Goal: Information Seeking & Learning: Learn about a topic

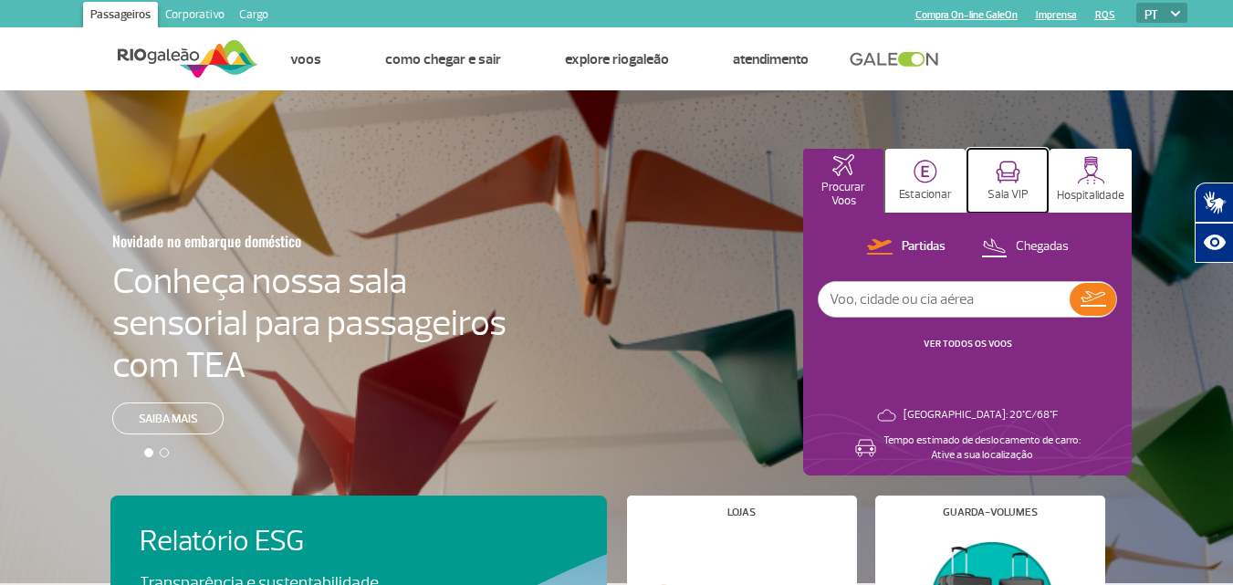
click at [997, 189] on p "Sala VIP" at bounding box center [1007, 195] width 41 height 14
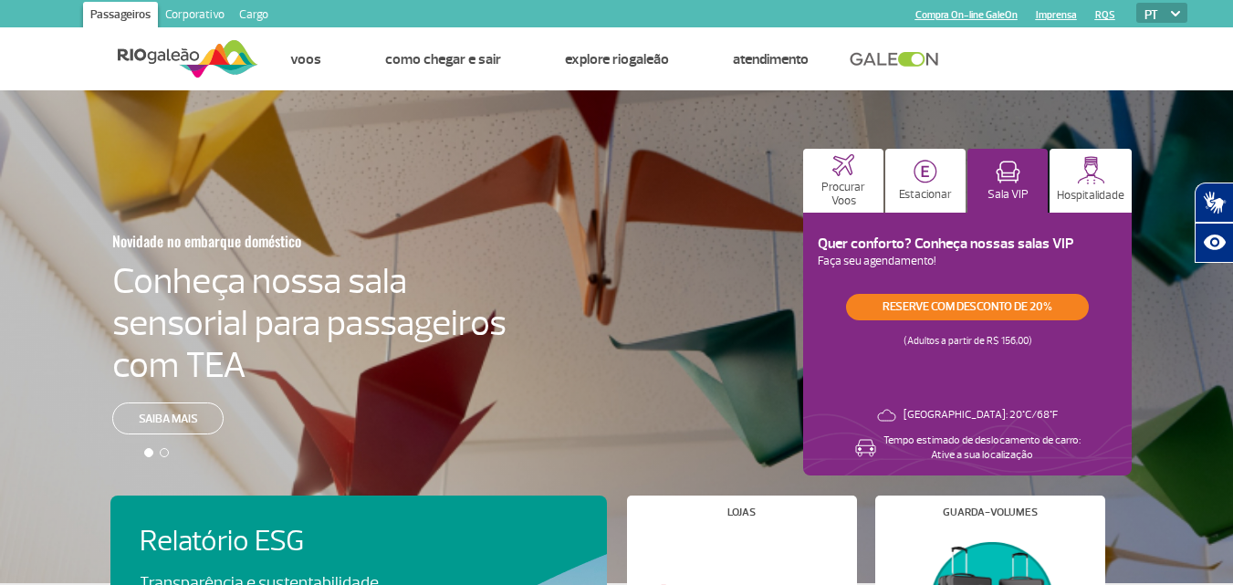
click at [876, 241] on h3 "Quer conforto? Conheça nossas salas VIP" at bounding box center [966, 243] width 299 height 17
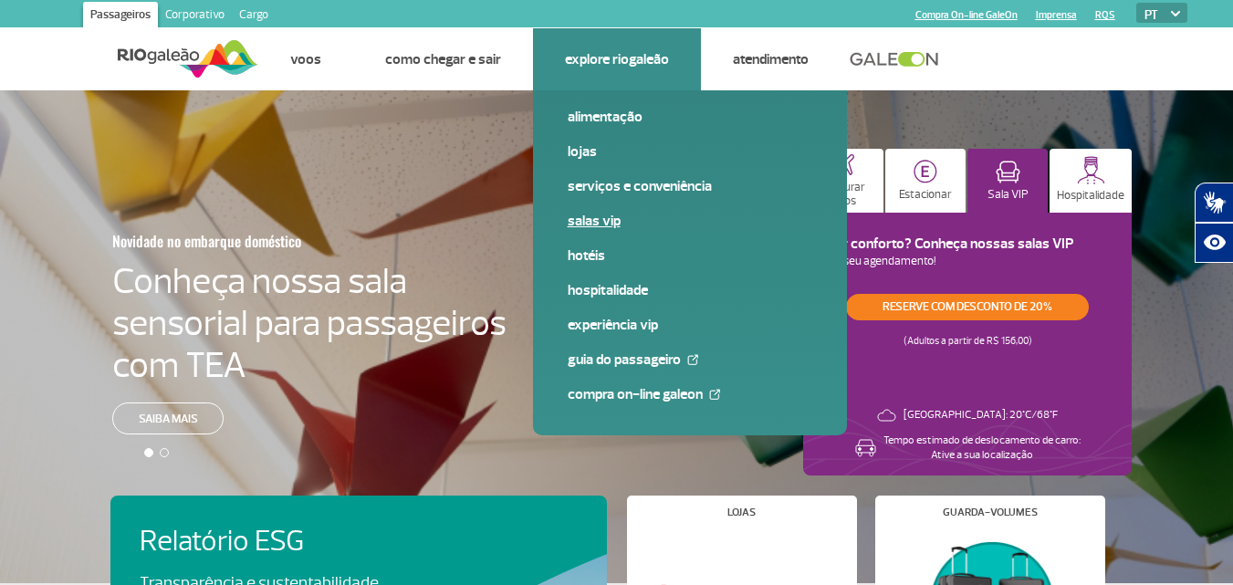
click at [572, 218] on link "Salas VIP" at bounding box center [689, 221] width 244 height 20
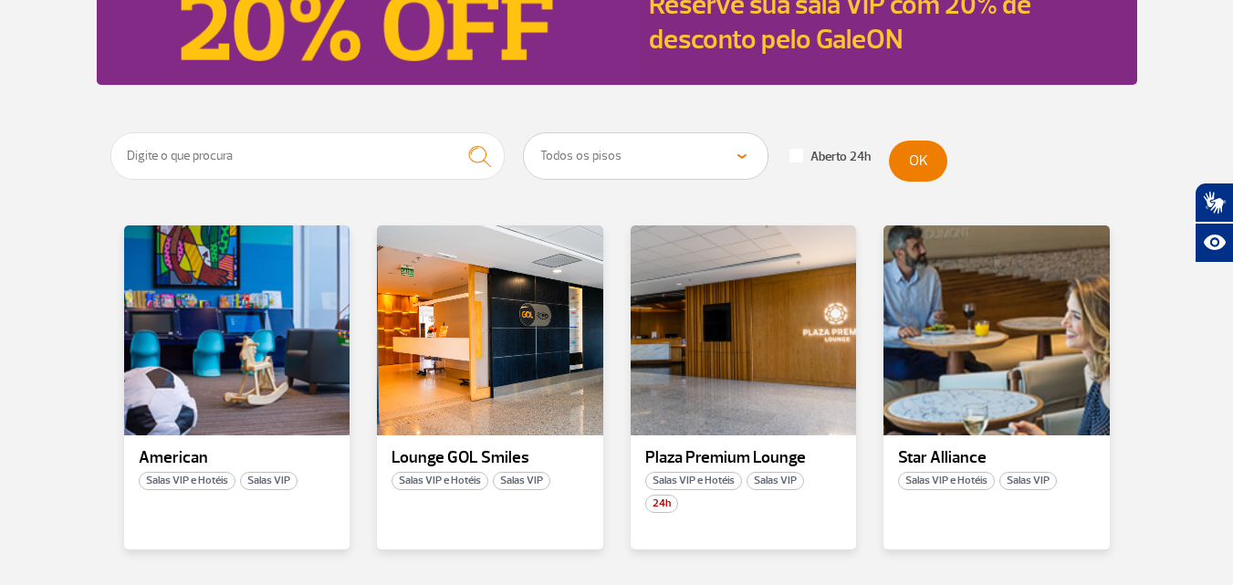
scroll to position [321, 0]
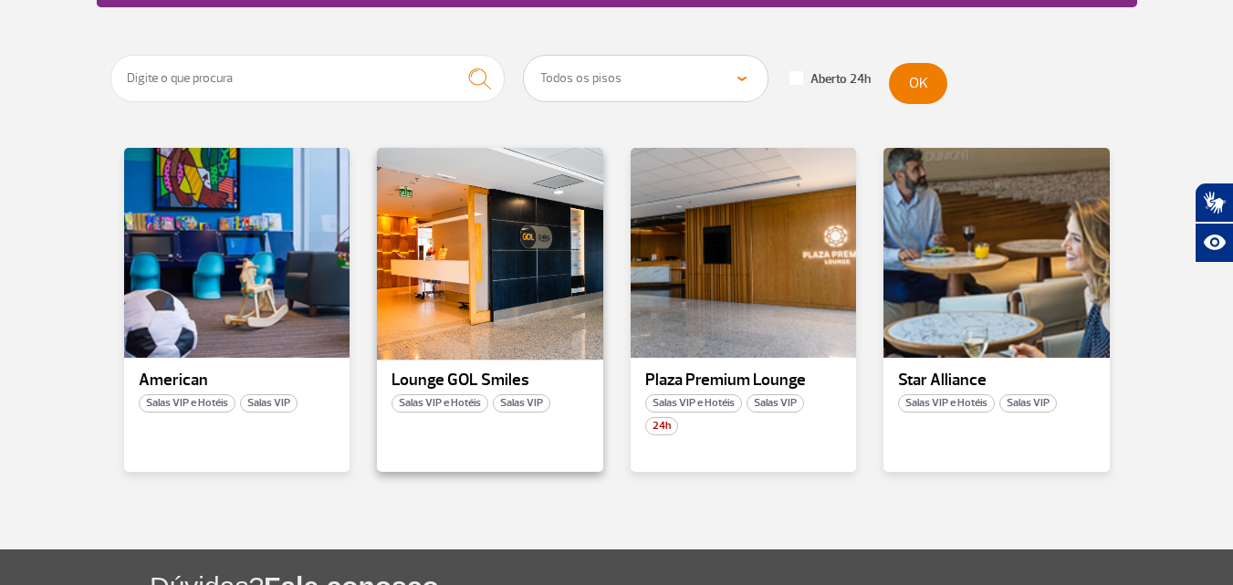
click at [425, 258] on div at bounding box center [490, 253] width 230 height 214
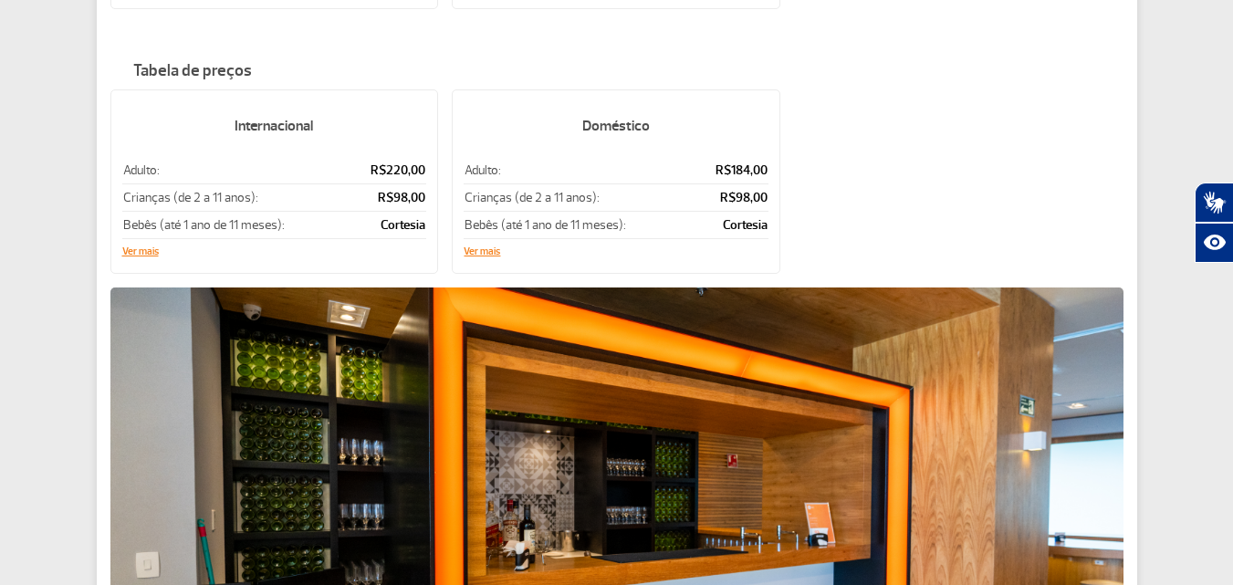
scroll to position [339, 0]
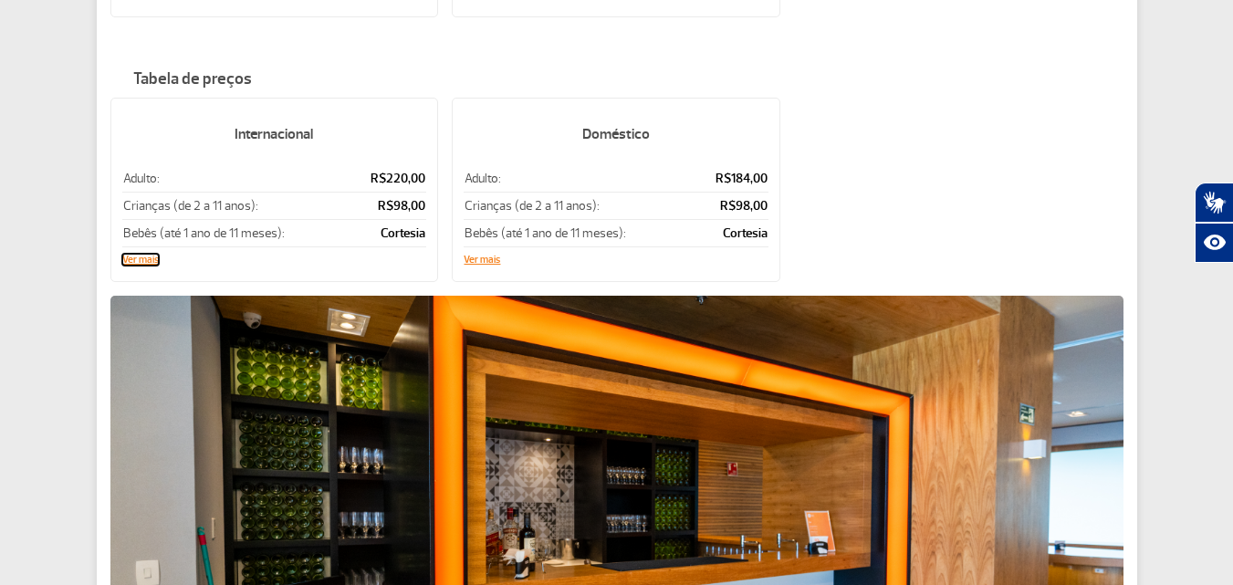
click at [125, 255] on button "Ver mais" at bounding box center [140, 260] width 36 height 11
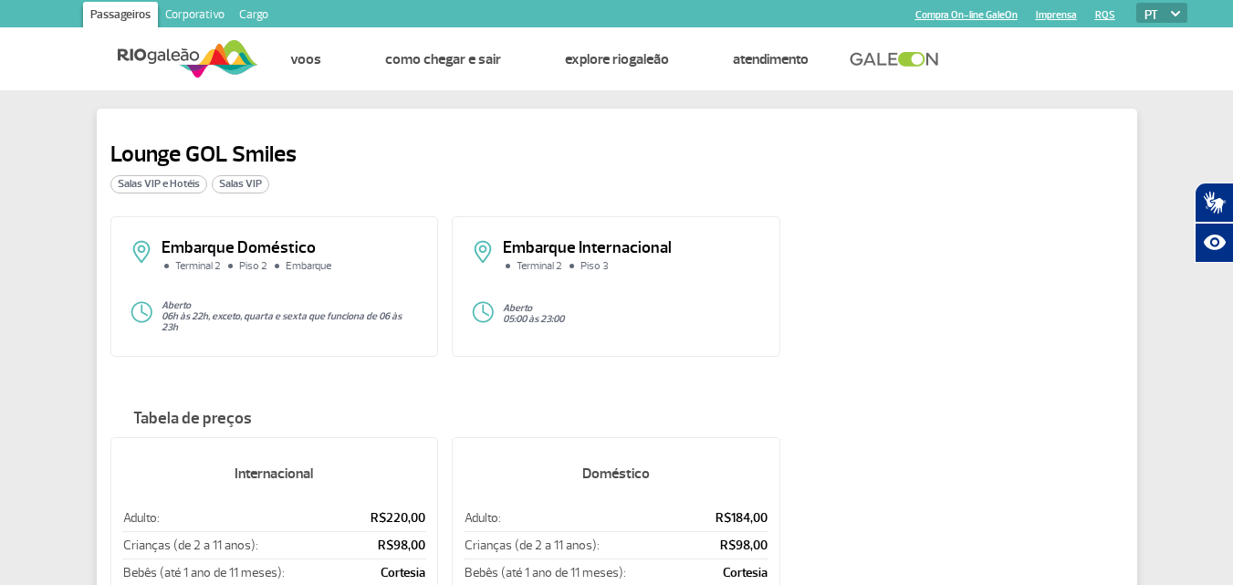
scroll to position [85, 0]
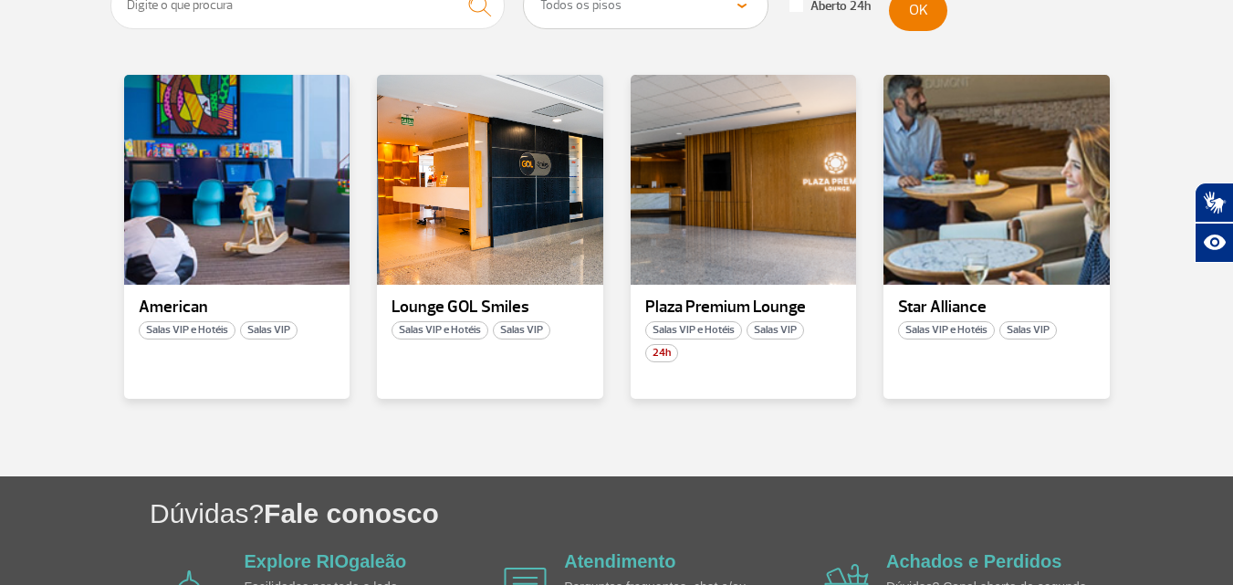
scroll to position [396, 0]
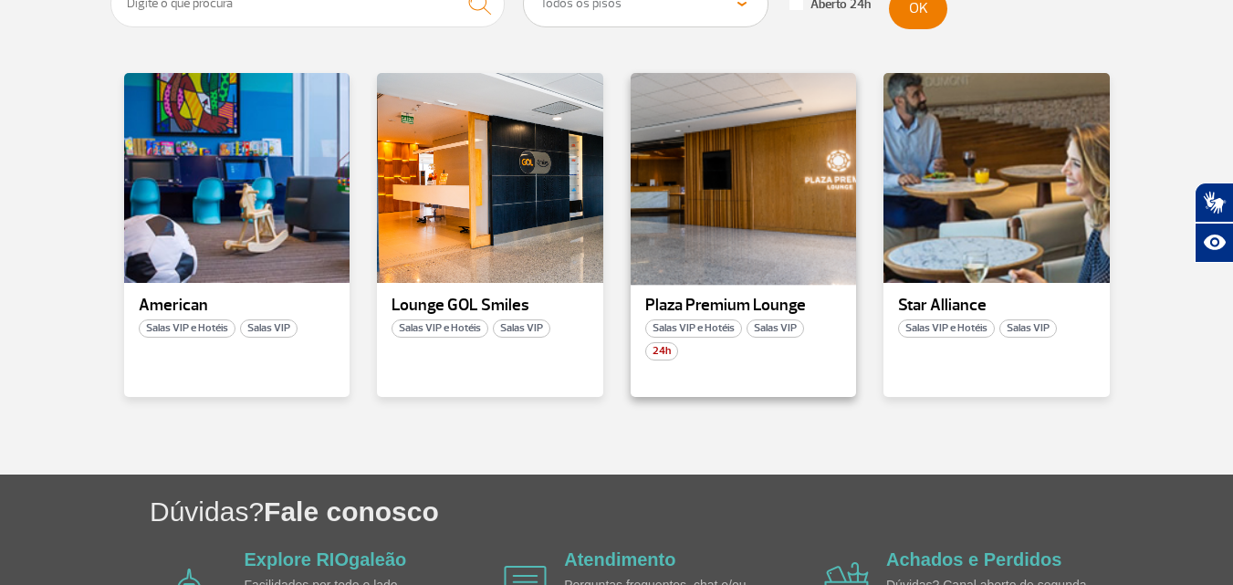
click at [733, 169] on div at bounding box center [743, 178] width 230 height 214
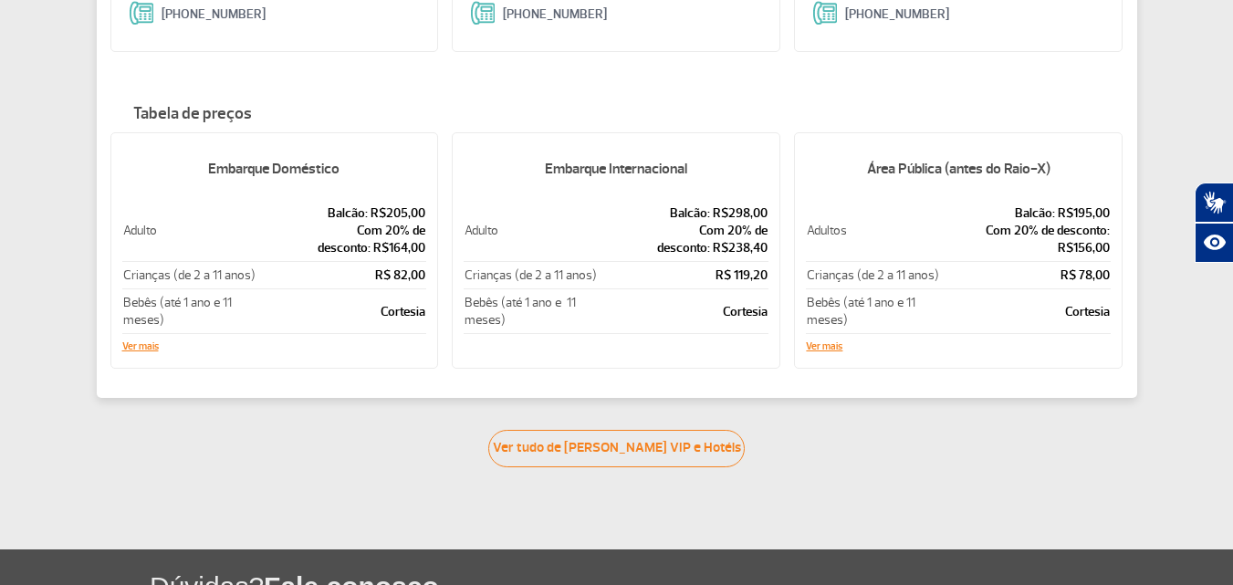
scroll to position [366, 0]
